Goal: Transaction & Acquisition: Subscribe to service/newsletter

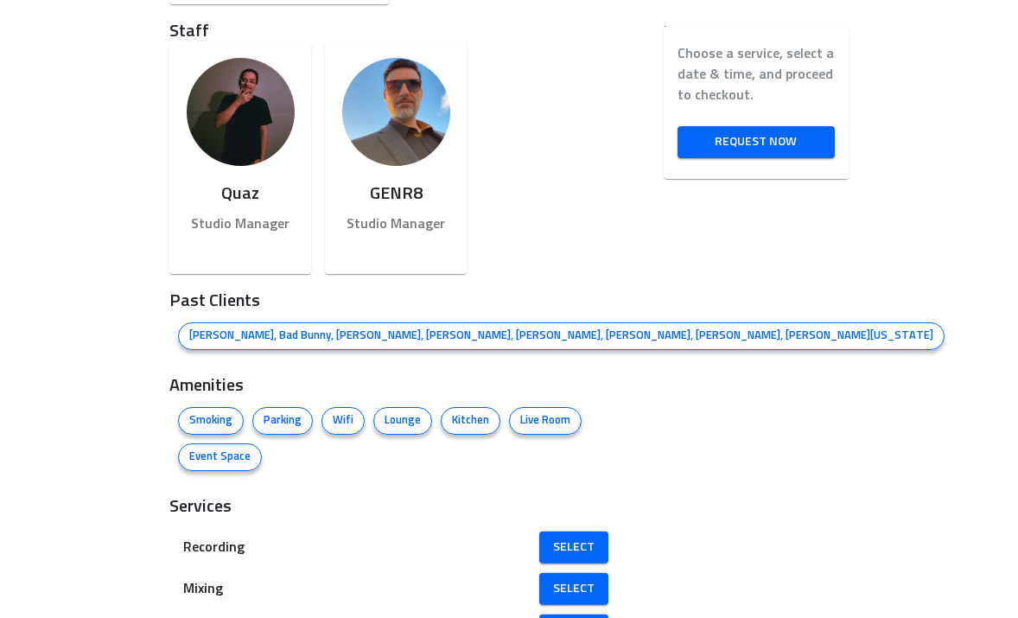
scroll to position [928, 0]
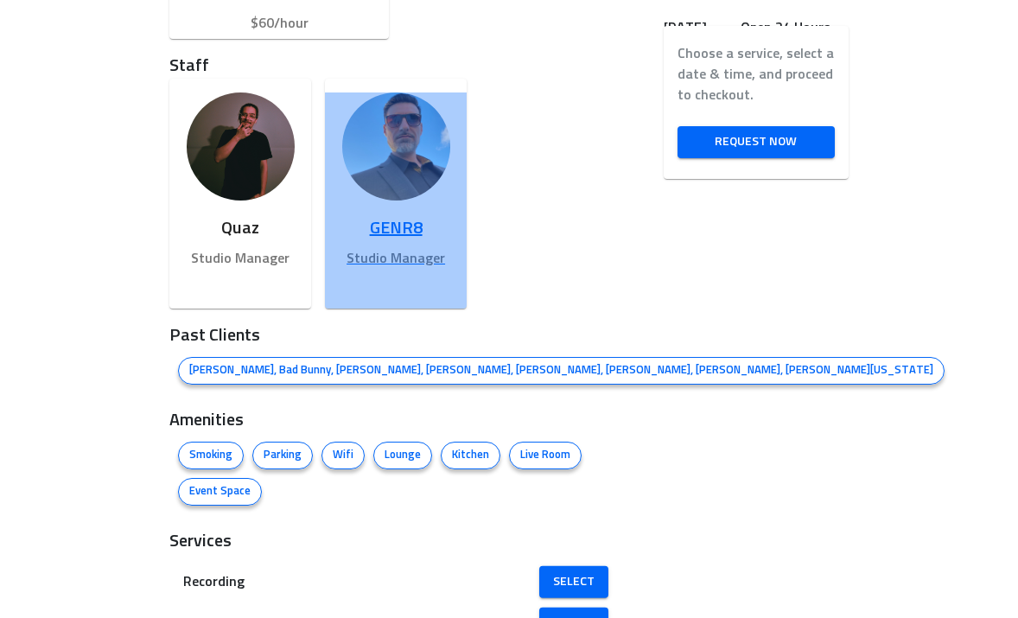
click at [389, 248] on p "Studio Manager" at bounding box center [396, 258] width 114 height 21
